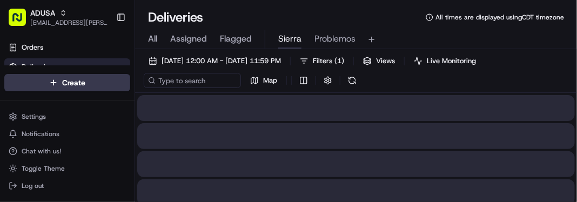
click at [292, 46] on button "Sierra" at bounding box center [289, 39] width 23 height 18
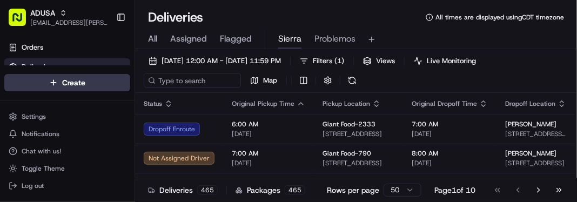
drag, startPoint x: 293, startPoint y: 46, endPoint x: 253, endPoint y: 20, distance: 47.5
click at [253, 20] on div "Deliveries All times are displayed using CDT timezone" at bounding box center [356, 17] width 442 height 17
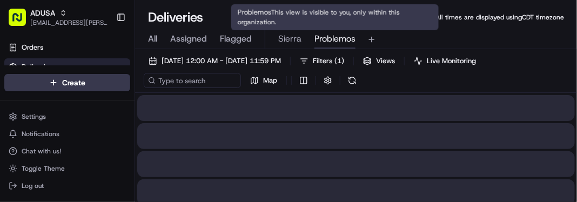
click at [320, 42] on span "Problemos" at bounding box center [335, 38] width 41 height 13
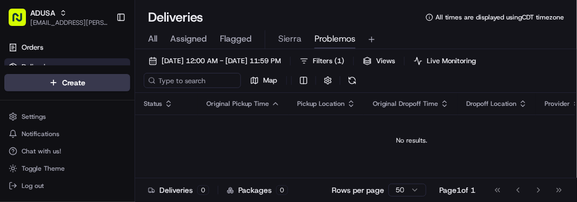
drag, startPoint x: 320, startPoint y: 42, endPoint x: 272, endPoint y: 145, distance: 114.1
click at [272, 145] on td "No results." at bounding box center [411, 141] width 553 height 52
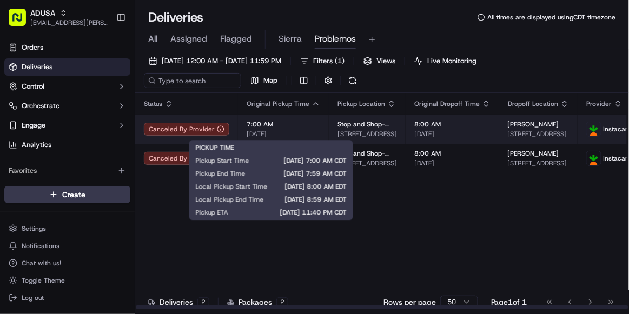
click at [293, 128] on span "7:00 AM" at bounding box center [282, 124] width 73 height 9
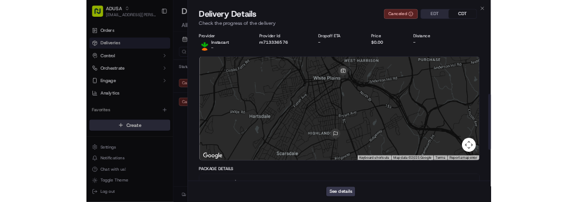
scroll to position [406, 0]
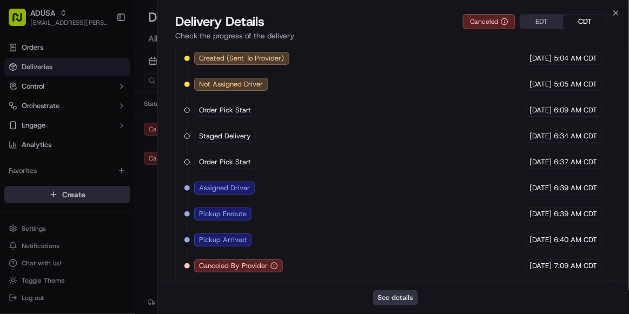
click at [403, 202] on button "See details" at bounding box center [395, 297] width 45 height 15
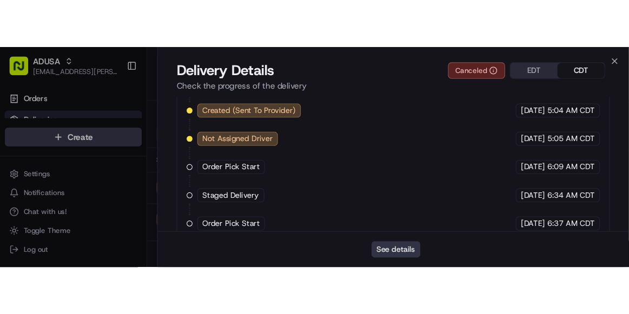
scroll to position [0, 0]
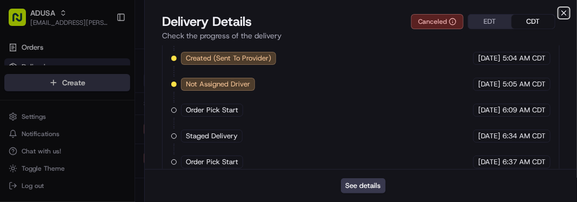
click at [567, 12] on icon "button" at bounding box center [564, 13] width 9 height 9
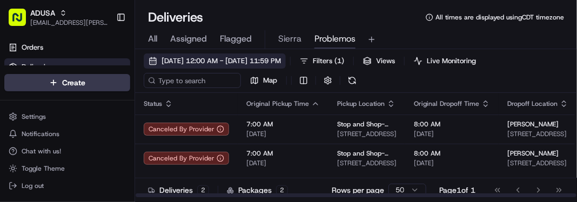
click at [211, 62] on span "[DATE] 12:00 AM - [DATE] 11:59 PM" at bounding box center [221, 61] width 119 height 10
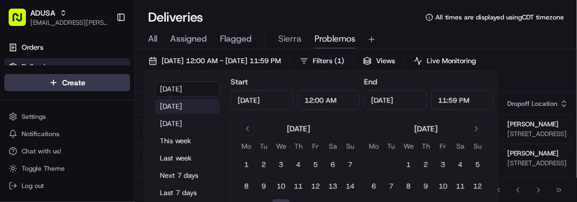
click at [183, 109] on button "Yesterday" at bounding box center [187, 106] width 65 height 15
type input "Sep 16, 2025"
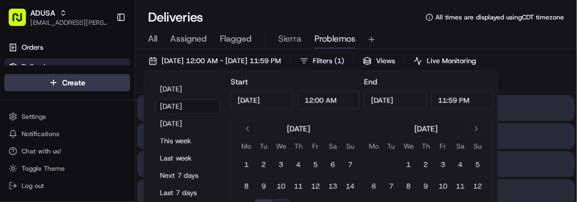
click at [271, 22] on div "Deliveries All times are displayed using CDT timezone" at bounding box center [356, 17] width 442 height 17
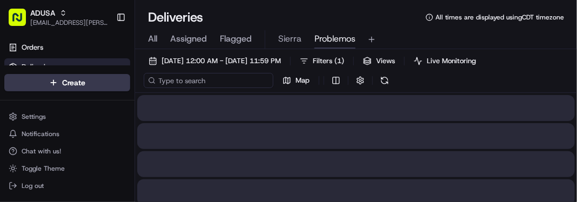
click at [183, 83] on input at bounding box center [209, 80] width 130 height 15
paste input "m715152494"
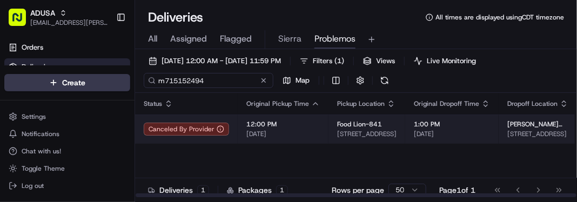
type input "m715152494"
click at [311, 137] on span "[DATE]" at bounding box center [282, 134] width 73 height 9
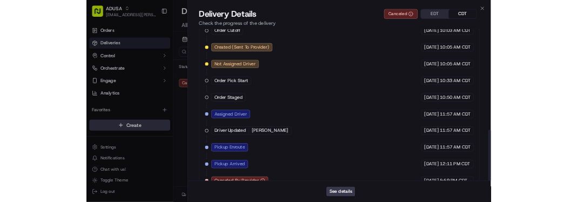
scroll to position [459, 0]
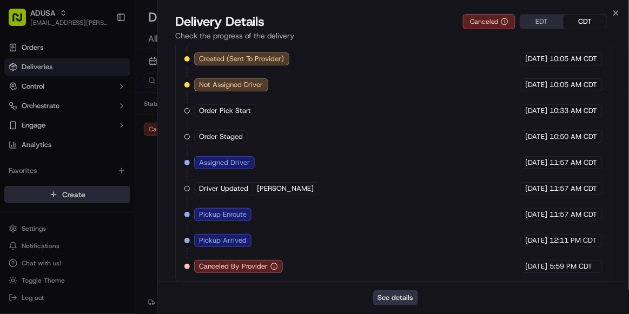
click at [397, 202] on button "See details" at bounding box center [395, 297] width 45 height 15
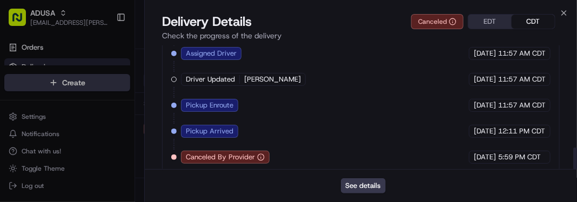
scroll to position [571, 0]
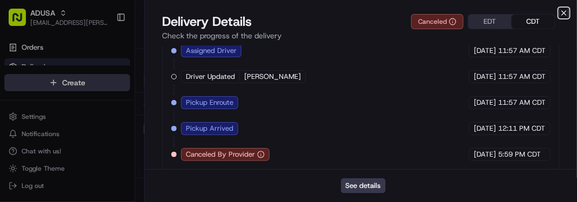
click at [563, 13] on icon "button" at bounding box center [564, 13] width 9 height 9
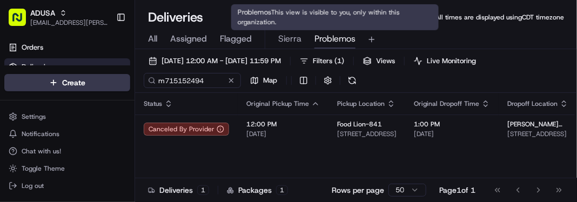
click at [337, 41] on span "Problemos" at bounding box center [335, 38] width 41 height 13
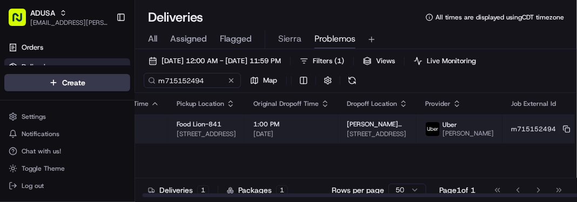
scroll to position [0, 0]
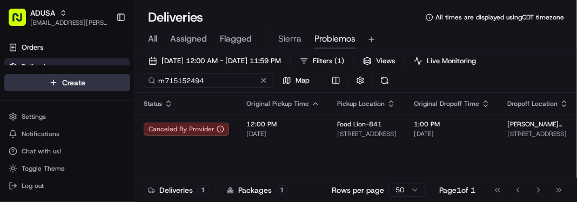
drag, startPoint x: 216, startPoint y: 82, endPoint x: 96, endPoint y: 75, distance: 120.2
click at [96, 75] on div "ADUSA sierra.centeno@adusa.com Toggle Sidebar Orders Deliveries Control Orchest…" at bounding box center [288, 101] width 577 height 202
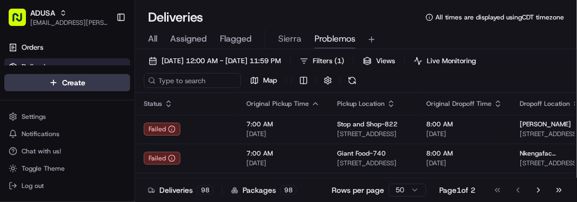
click at [537, 35] on div "All Assigned Flagged Sierra Problemos" at bounding box center [356, 39] width 442 height 19
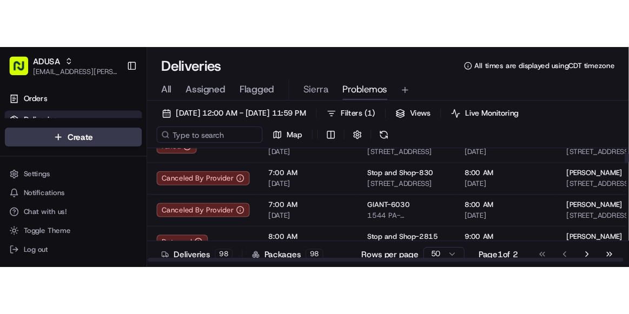
scroll to position [49, 0]
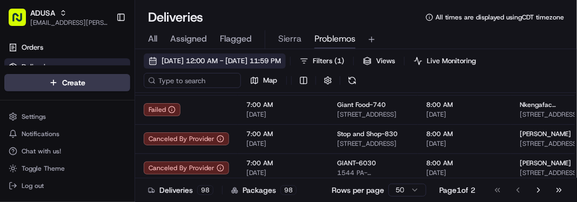
click at [212, 57] on span "09/16/2025 12:00 AM - 09/16/2025 11:59 PM" at bounding box center [221, 61] width 119 height 10
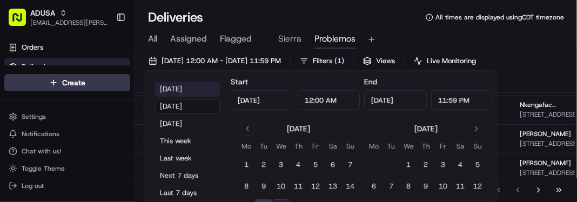
click at [179, 90] on button "Today" at bounding box center [187, 89] width 65 height 15
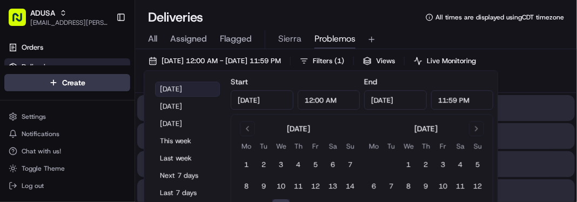
type input "Sep 17, 2025"
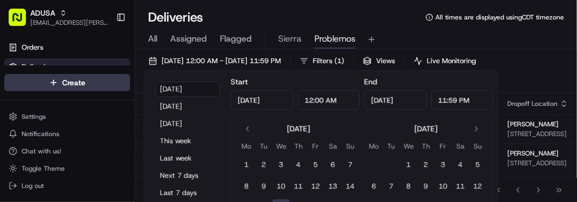
click at [487, 38] on div "All Assigned Flagged Sierra Problemos" at bounding box center [356, 39] width 442 height 19
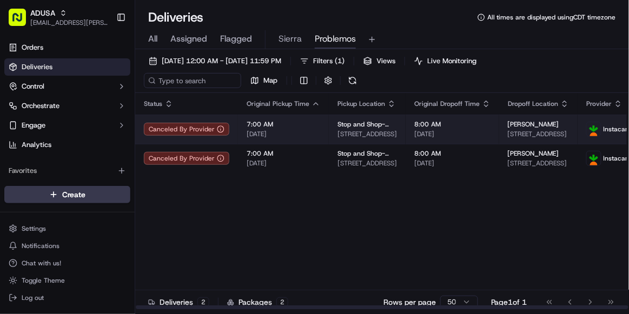
click at [470, 126] on span "8:00 AM" at bounding box center [452, 124] width 76 height 9
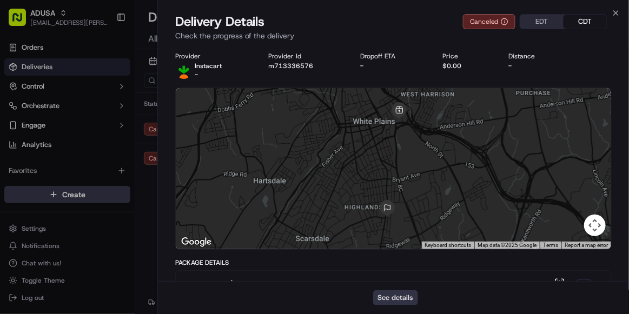
click at [404, 202] on button "See details" at bounding box center [395, 297] width 45 height 15
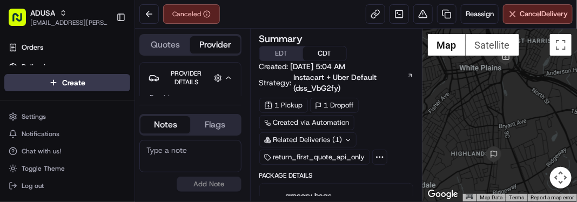
click at [203, 165] on textarea at bounding box center [190, 156] width 102 height 32
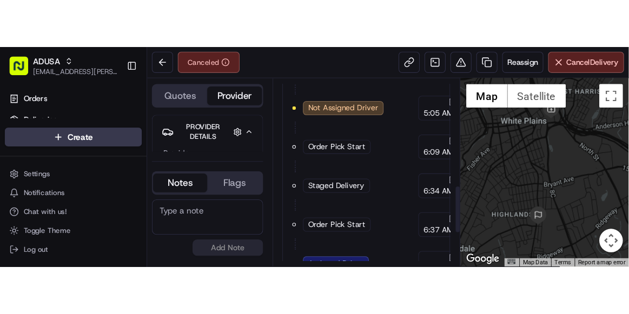
scroll to position [503, 0]
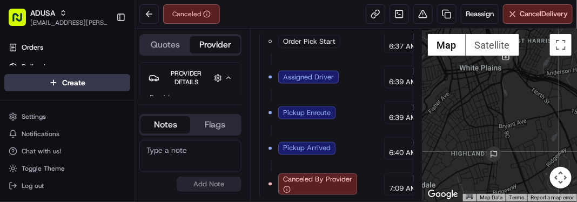
click at [531, 129] on div at bounding box center [500, 115] width 155 height 173
click at [149, 16] on button at bounding box center [148, 13] width 19 height 19
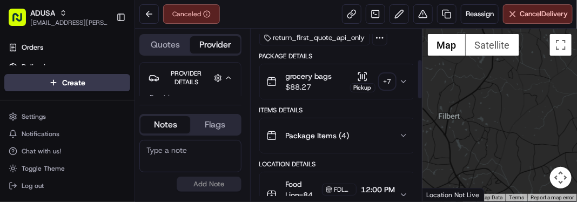
scroll to position [132, 0]
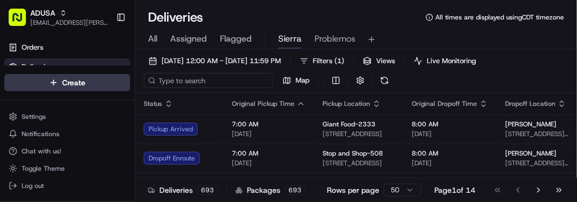
click at [189, 78] on input at bounding box center [209, 80] width 130 height 15
paste input "m715992905"
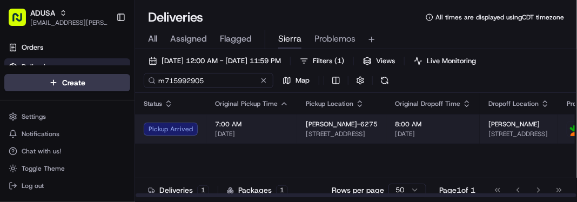
type input "m715992905"
click at [284, 132] on span "[DATE]" at bounding box center [251, 134] width 73 height 9
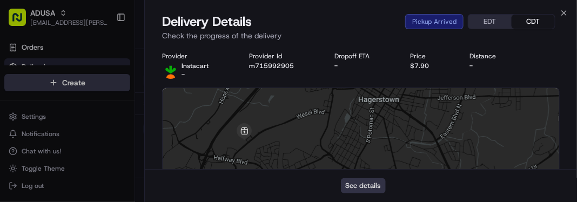
click at [352, 192] on button "See details" at bounding box center [363, 185] width 45 height 15
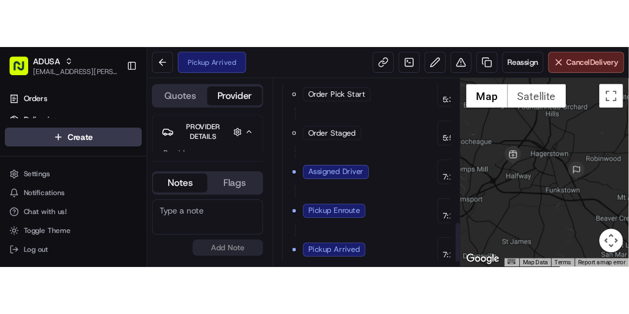
scroll to position [627, 0]
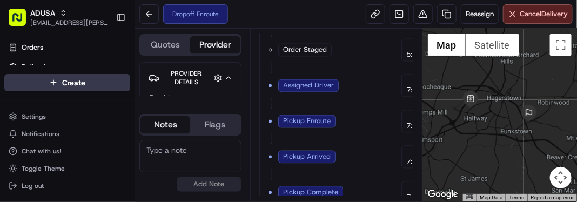
click at [533, 146] on div at bounding box center [500, 115] width 155 height 173
click at [151, 18] on button at bounding box center [148, 13] width 19 height 19
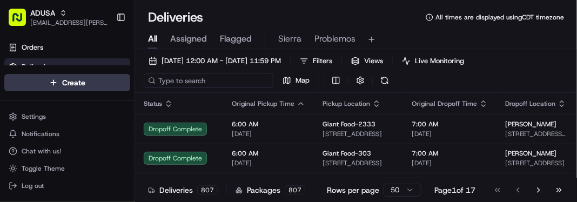
click at [188, 82] on input at bounding box center [209, 80] width 130 height 15
paste input "m715932331"
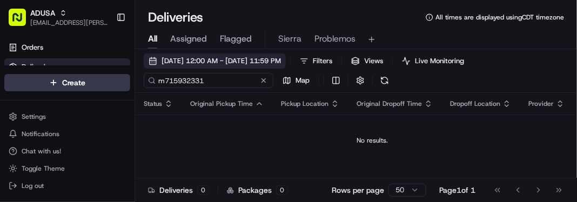
type input "m715932331"
click at [149, 66] on button "[DATE] 12:00 AM - [DATE] 11:59 PM" at bounding box center [215, 61] width 142 height 15
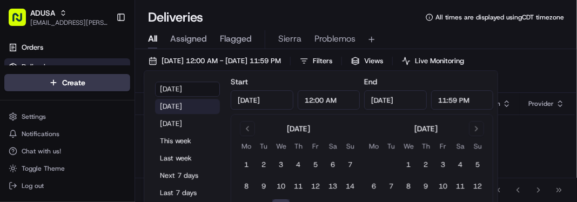
click at [176, 112] on button "Yesterday" at bounding box center [187, 106] width 65 height 15
type input "Sep 16, 2025"
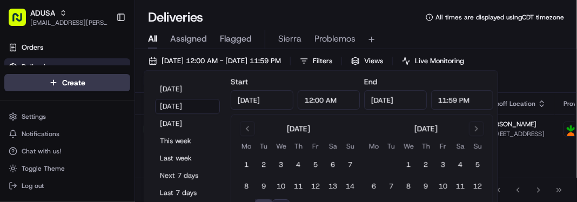
click at [511, 45] on div "All Assigned Flagged Sierra Problemos" at bounding box center [356, 39] width 442 height 19
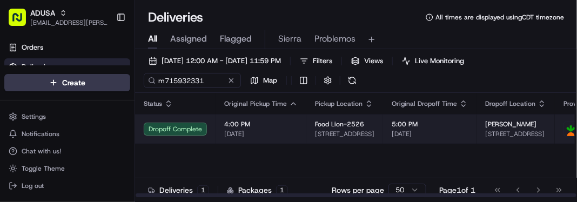
click at [280, 140] on td "4:00 PM 09/16/2025" at bounding box center [261, 129] width 91 height 29
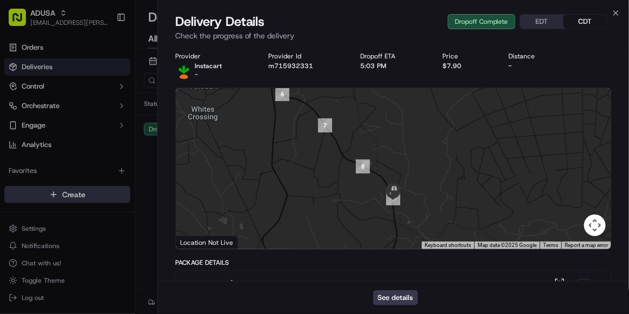
drag, startPoint x: 420, startPoint y: 191, endPoint x: 413, endPoint y: 162, distance: 30.7
click at [413, 162] on div at bounding box center [393, 168] width 435 height 161
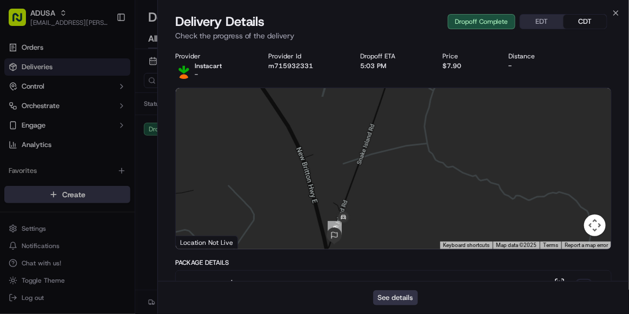
click at [390, 202] on button "See details" at bounding box center [395, 297] width 45 height 15
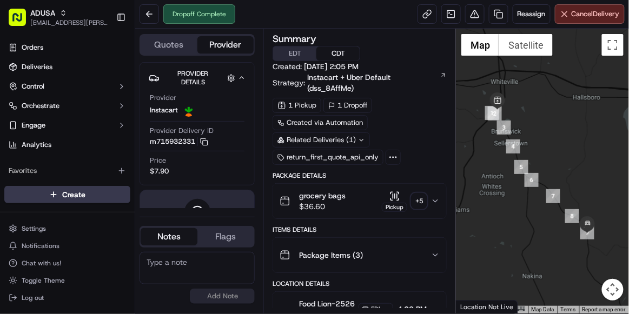
click at [318, 225] on div "Items Details" at bounding box center [359, 229] width 174 height 9
click at [356, 190] on div "grocery bags $36.60 Pickup + 5" at bounding box center [354, 201] width 151 height 22
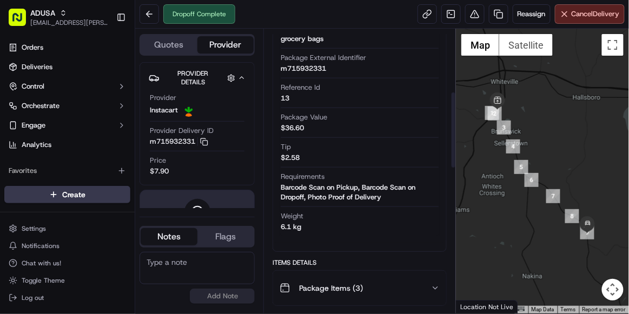
scroll to position [233, 0]
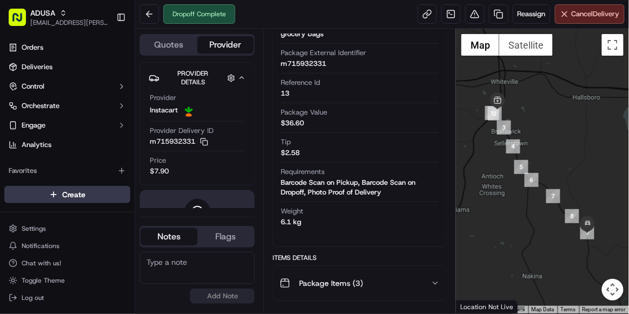
click at [379, 272] on div "Package Items ( 3 )" at bounding box center [354, 283] width 151 height 22
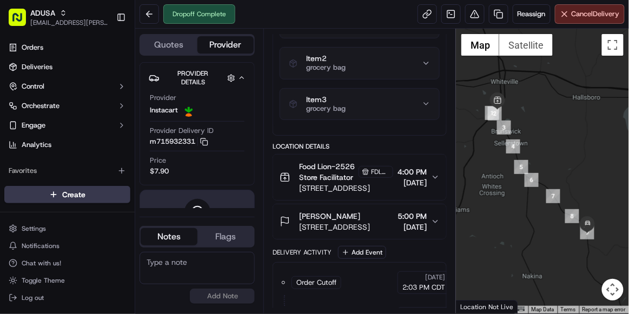
scroll to position [0, 0]
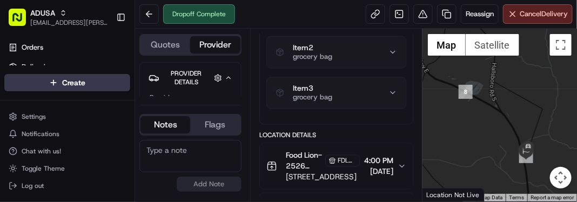
drag, startPoint x: 538, startPoint y: 178, endPoint x: 496, endPoint y: 161, distance: 45.8
click at [496, 161] on div at bounding box center [500, 115] width 155 height 173
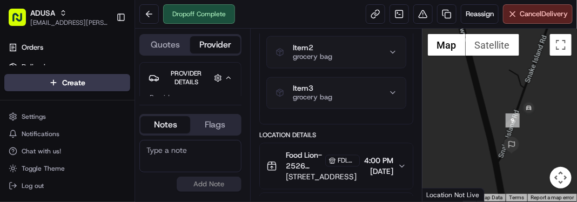
drag, startPoint x: 529, startPoint y: 151, endPoint x: 553, endPoint y: 100, distance: 57.0
click at [553, 100] on div at bounding box center [500, 115] width 155 height 173
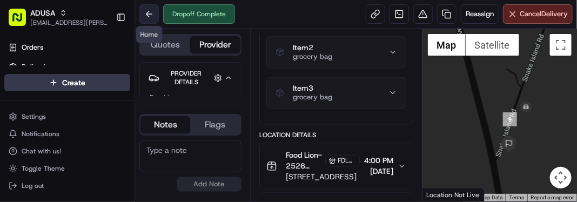
click at [153, 12] on button at bounding box center [148, 13] width 19 height 19
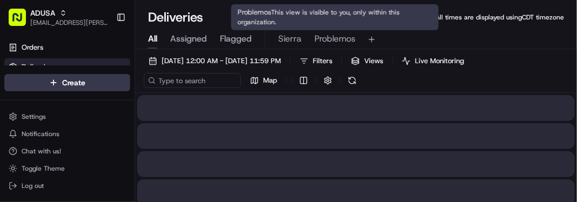
click at [336, 45] on span "Problemos" at bounding box center [335, 38] width 41 height 13
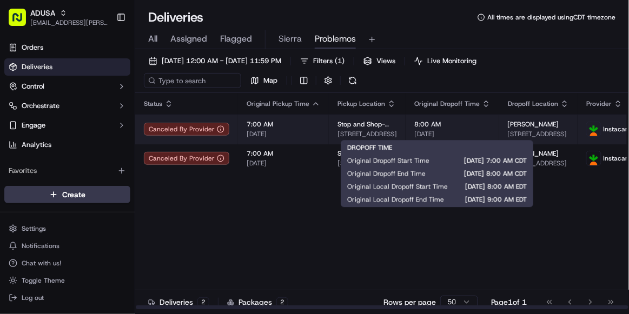
click at [467, 132] on span "[DATE]" at bounding box center [452, 134] width 76 height 9
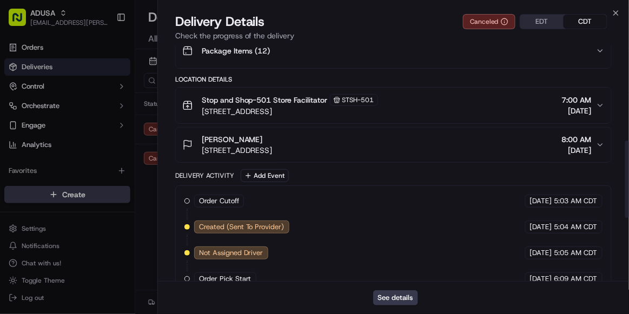
scroll to position [291, 0]
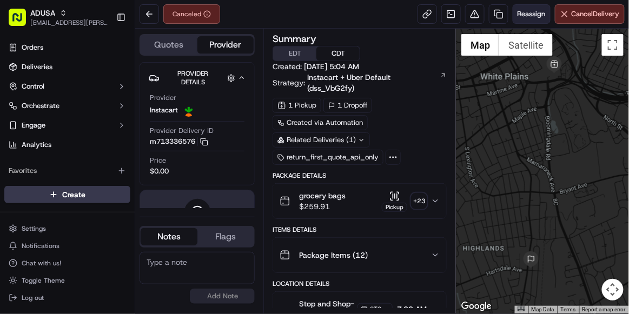
click at [526, 15] on span "Reassign" at bounding box center [531, 14] width 28 height 10
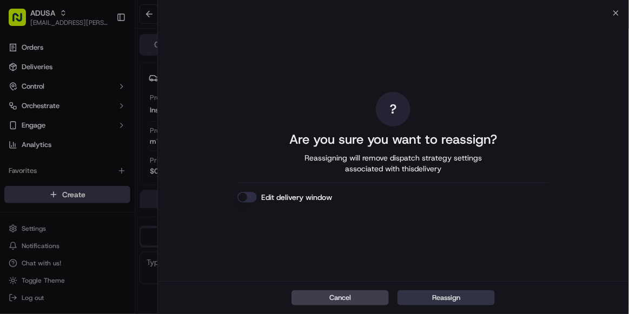
click at [437, 302] on button "Reassign" at bounding box center [445, 297] width 97 height 15
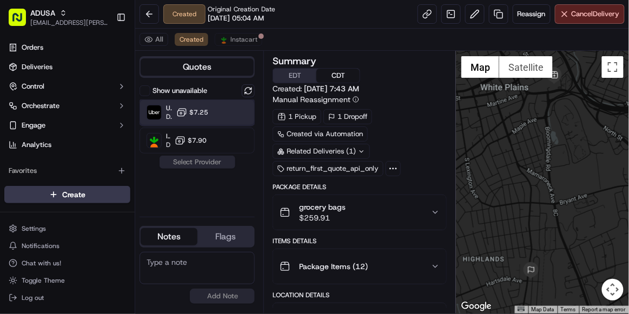
click at [230, 118] on div "Uber Dropoff ETA 35 minutes $7.25" at bounding box center [196, 112] width 115 height 26
click at [210, 164] on button "Assign Provider" at bounding box center [197, 162] width 77 height 13
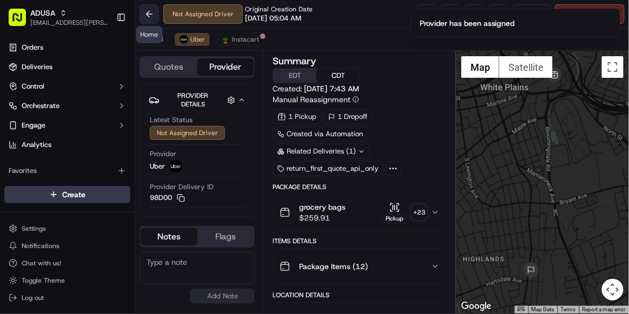
click at [152, 16] on button at bounding box center [148, 13] width 19 height 19
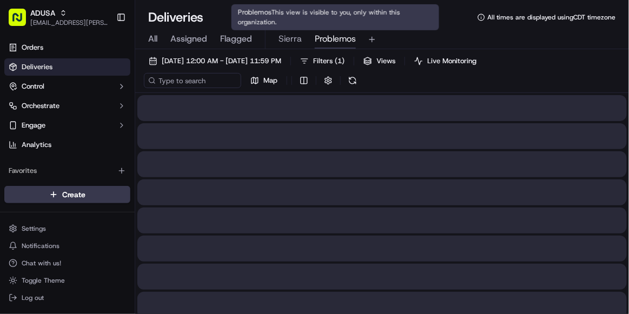
click at [342, 39] on span "Problemos" at bounding box center [335, 38] width 41 height 13
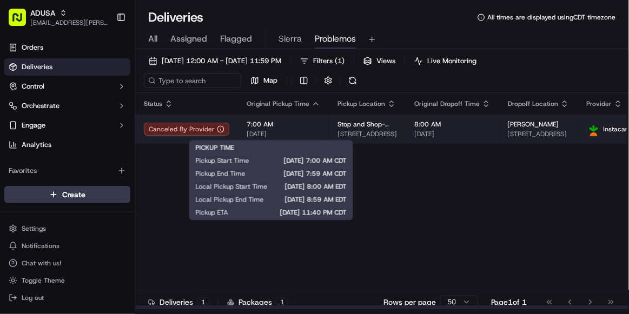
click at [300, 131] on span "[DATE]" at bounding box center [282, 134] width 73 height 9
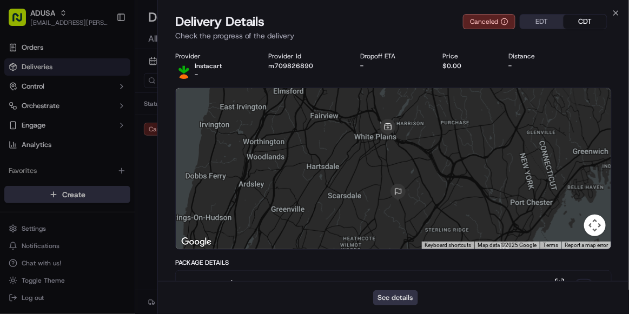
click at [404, 303] on button "See details" at bounding box center [395, 297] width 45 height 15
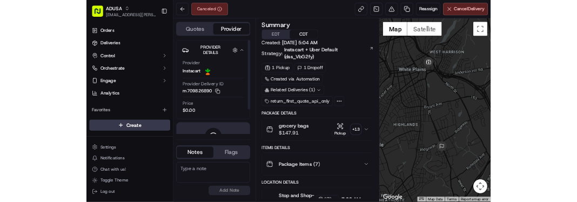
scroll to position [50, 0]
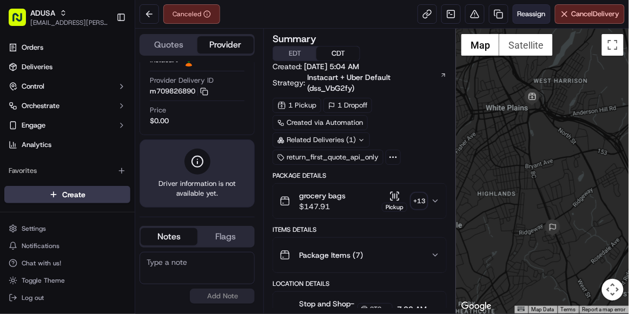
click at [517, 15] on span "Reassign" at bounding box center [531, 14] width 28 height 10
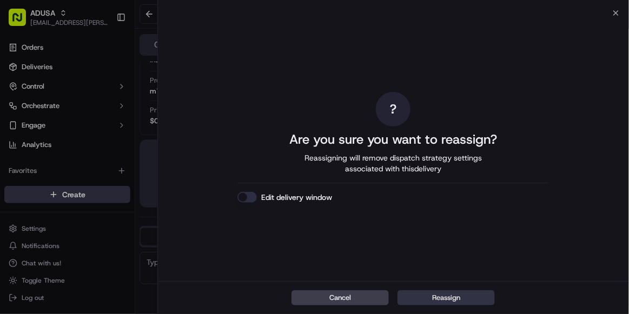
click at [456, 293] on button "Reassign" at bounding box center [445, 297] width 97 height 15
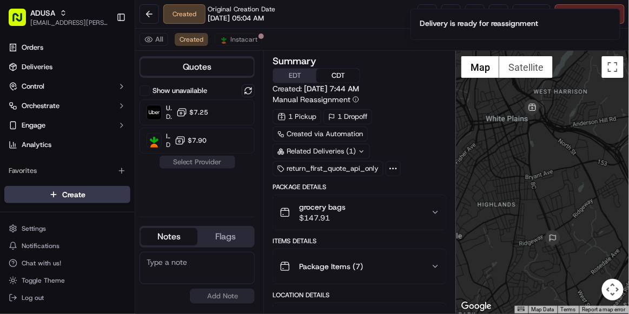
click at [456, 293] on div at bounding box center [542, 182] width 173 height 263
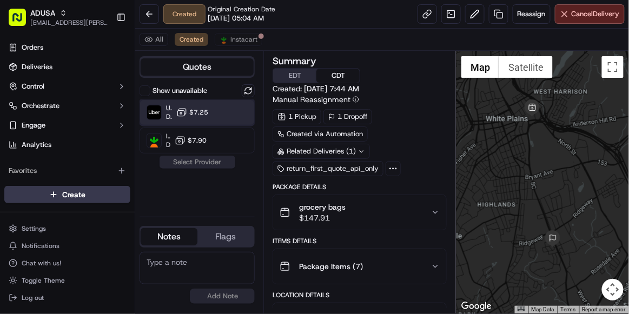
click at [222, 112] on div "Uber Dropoff ETA 37 minutes $7.25" at bounding box center [196, 112] width 115 height 26
click at [213, 157] on button "Assign Provider" at bounding box center [197, 162] width 77 height 13
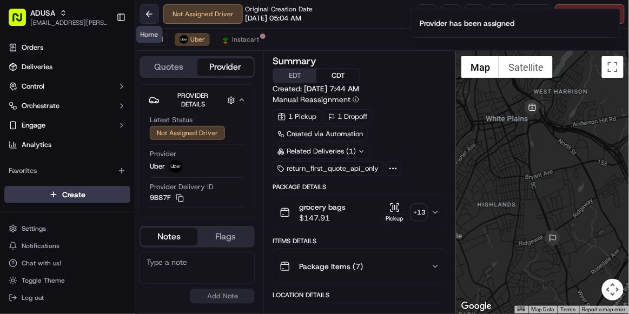
click at [152, 15] on button at bounding box center [148, 13] width 19 height 19
